Goal: Complete application form: Complete application form

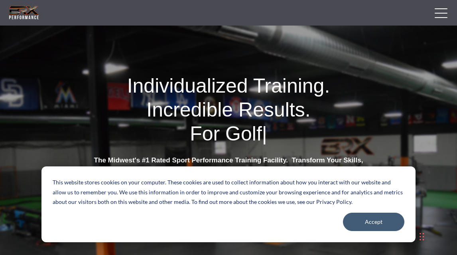
scroll to position [199, 0]
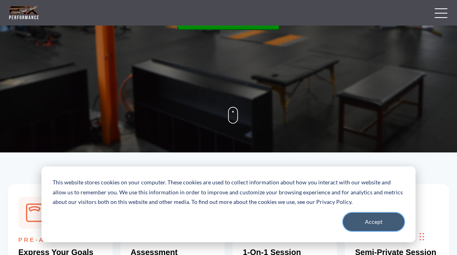
click at [373, 221] on span "Accept" at bounding box center [374, 222] width 18 height 10
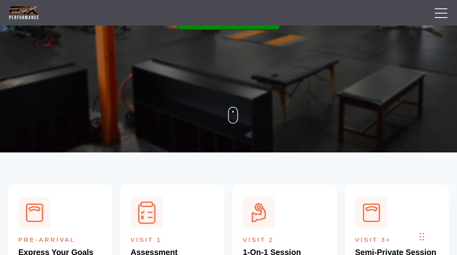
click at [188, 27] on link "Click Here To Get Started" at bounding box center [228, 19] width 102 height 21
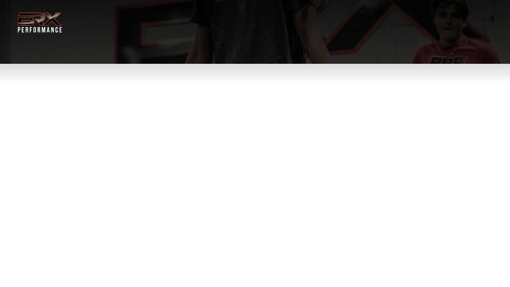
select select "**"
